Goal: Task Accomplishment & Management: Use online tool/utility

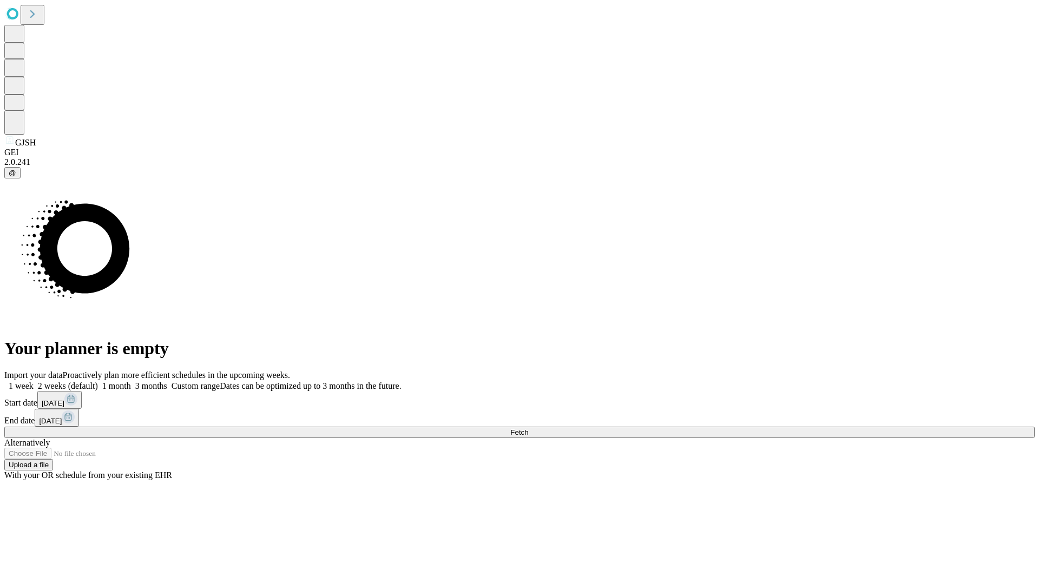
click at [528, 428] on span "Fetch" at bounding box center [519, 432] width 18 height 8
